Goal: Navigation & Orientation: Find specific page/section

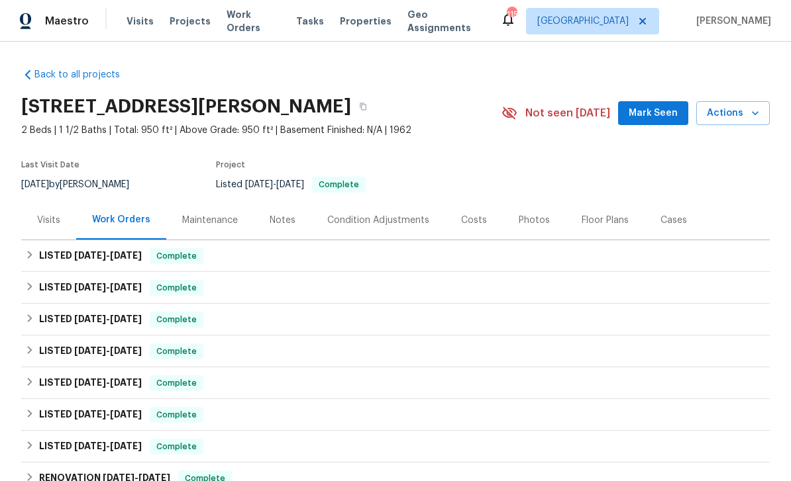
click at [284, 220] on div "Notes" at bounding box center [283, 220] width 26 height 13
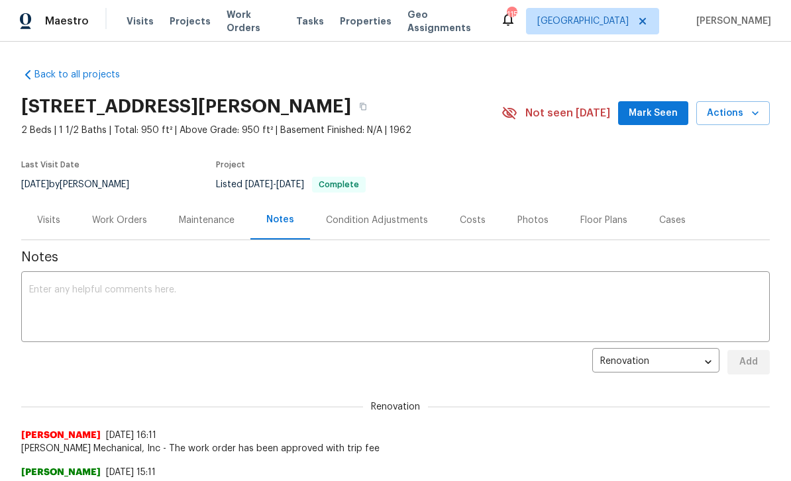
click at [136, 15] on span "Visits" at bounding box center [139, 21] width 27 height 13
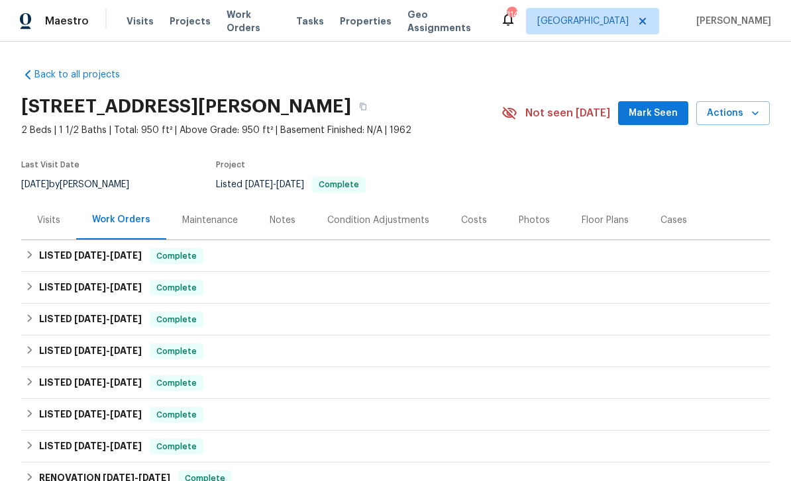
click at [210, 221] on div "Maintenance" at bounding box center [210, 220] width 56 height 13
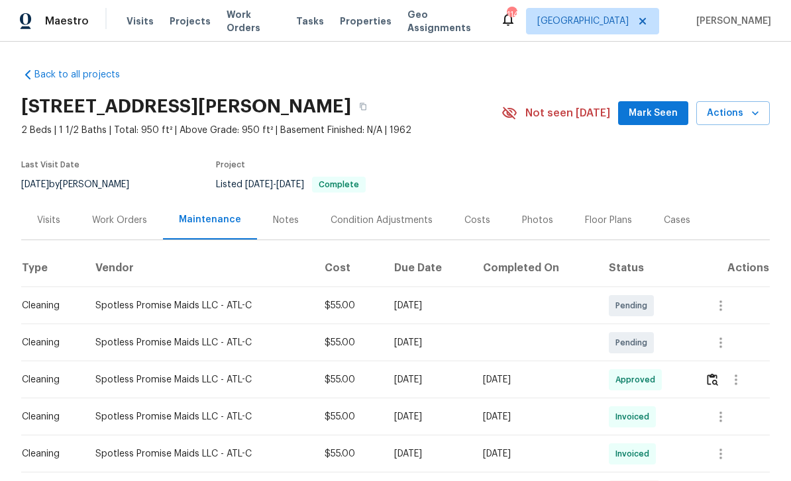
click at [286, 219] on div "Notes" at bounding box center [286, 220] width 26 height 13
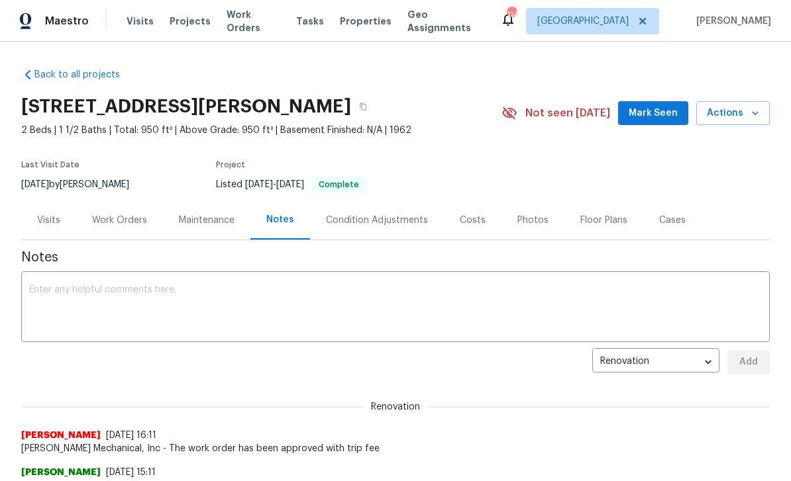
click at [676, 215] on div "Cases" at bounding box center [672, 220] width 26 height 13
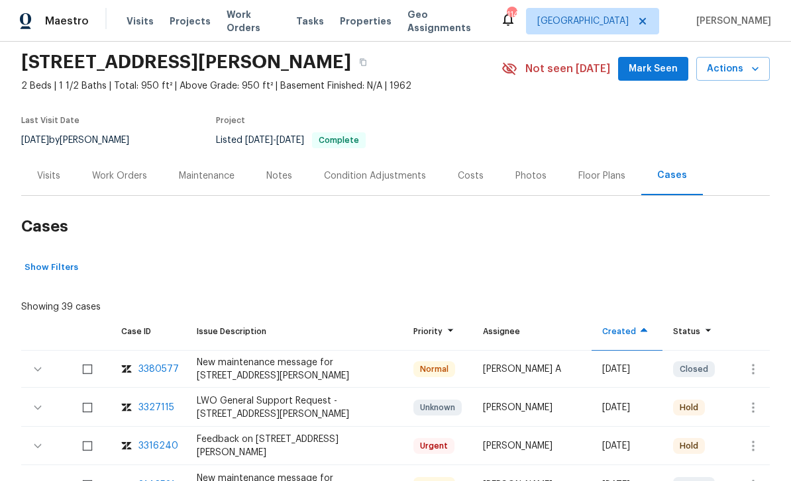
scroll to position [37, 0]
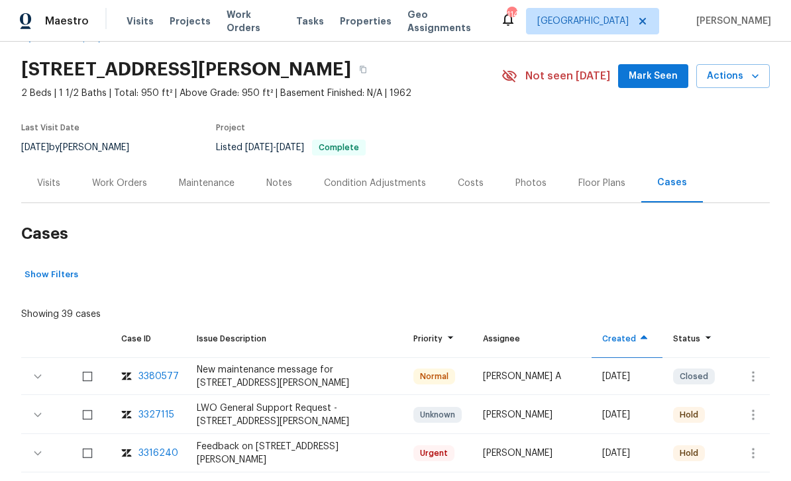
click at [46, 180] on div "Visits" at bounding box center [48, 183] width 23 height 13
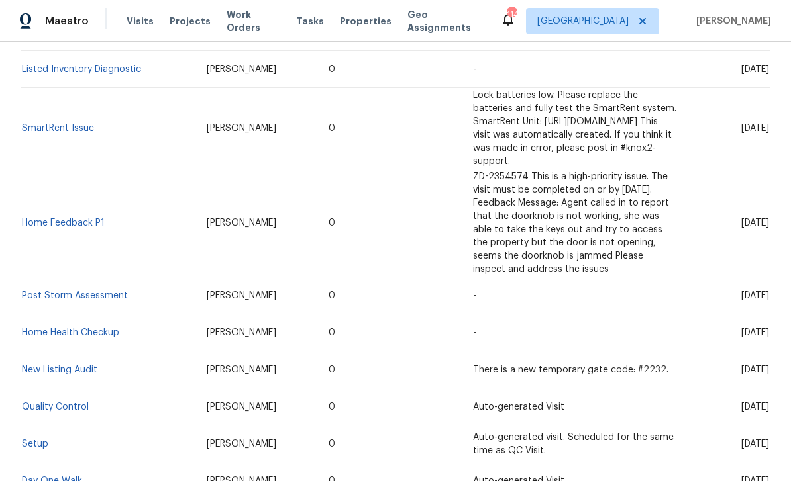
scroll to position [770, 0]
